Goal: Transaction & Acquisition: Download file/media

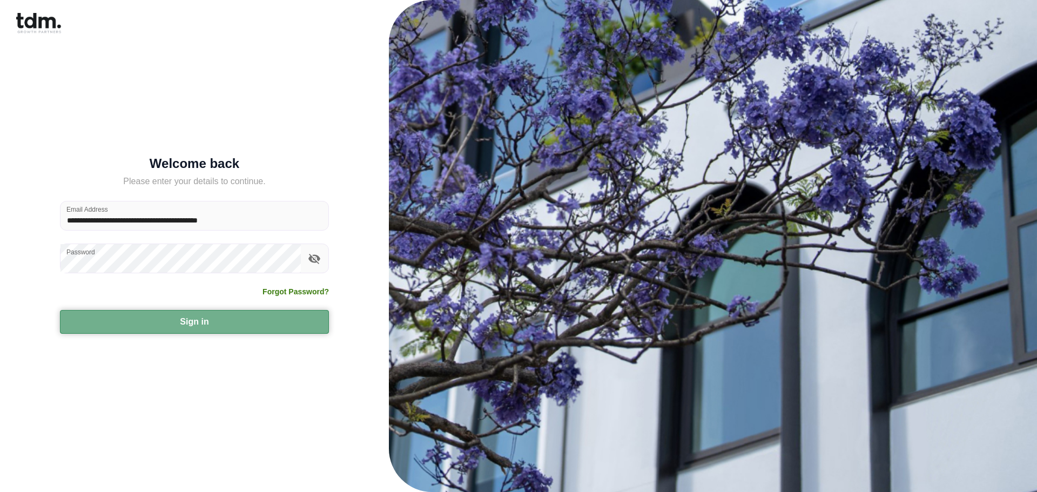
click at [231, 328] on button "Sign in" at bounding box center [194, 322] width 269 height 24
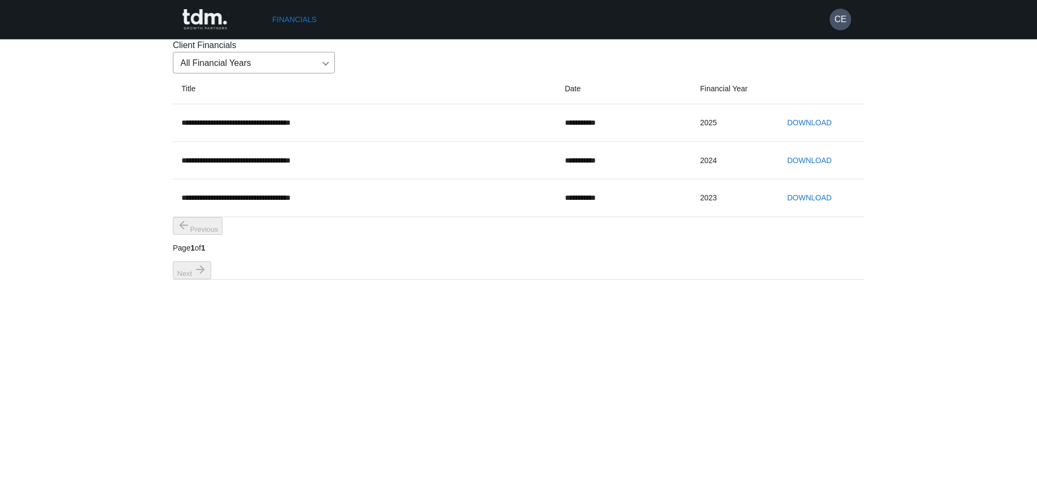
click at [833, 133] on button "Download" at bounding box center [808, 123] width 53 height 20
click at [822, 133] on button "Download" at bounding box center [808, 123] width 53 height 20
